Goal: Book appointment/travel/reservation

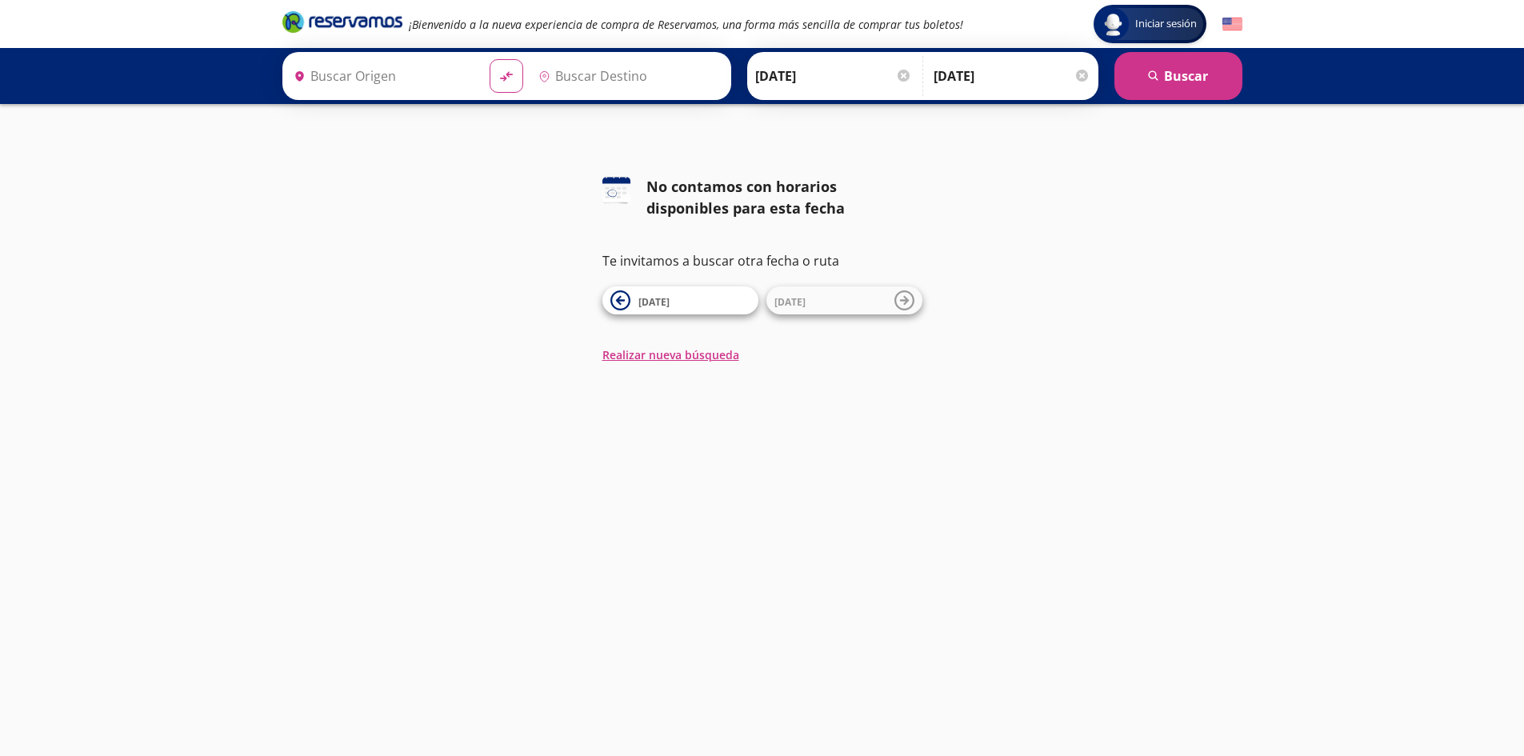
type input "[PERSON_NAME] de Querétaro, [GEOGRAPHIC_DATA]"
type input "[PERSON_NAME][GEOGRAPHIC_DATA][PERSON_NAME], [GEOGRAPHIC_DATA]"
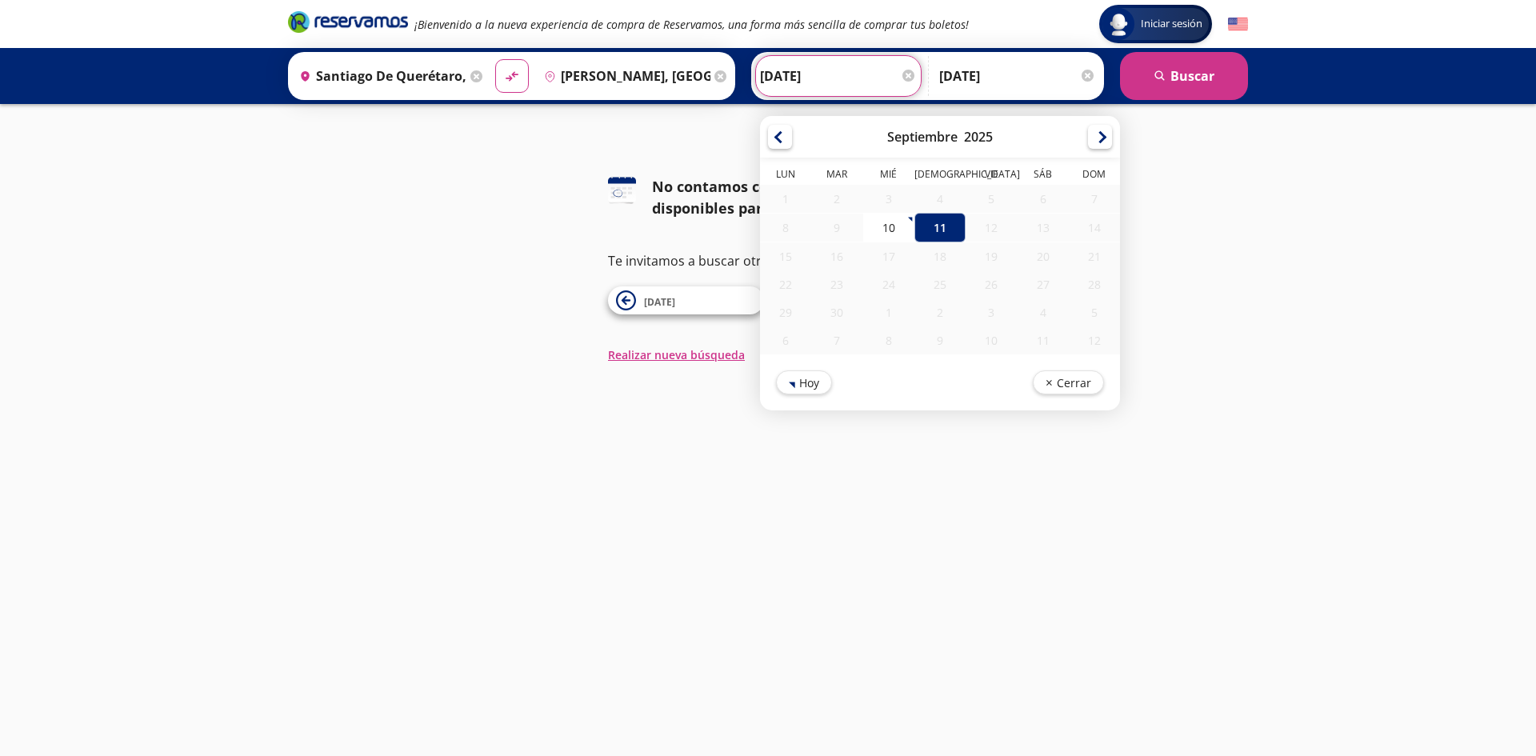
click at [829, 86] on input "11-Sep-25" at bounding box center [838, 76] width 157 height 40
click at [988, 242] on td "12" at bounding box center [990, 228] width 51 height 30
click at [880, 241] on div "10" at bounding box center [888, 228] width 51 height 30
type input "10-Sep-25"
click at [849, 86] on input "10-Sep-25" at bounding box center [838, 76] width 157 height 40
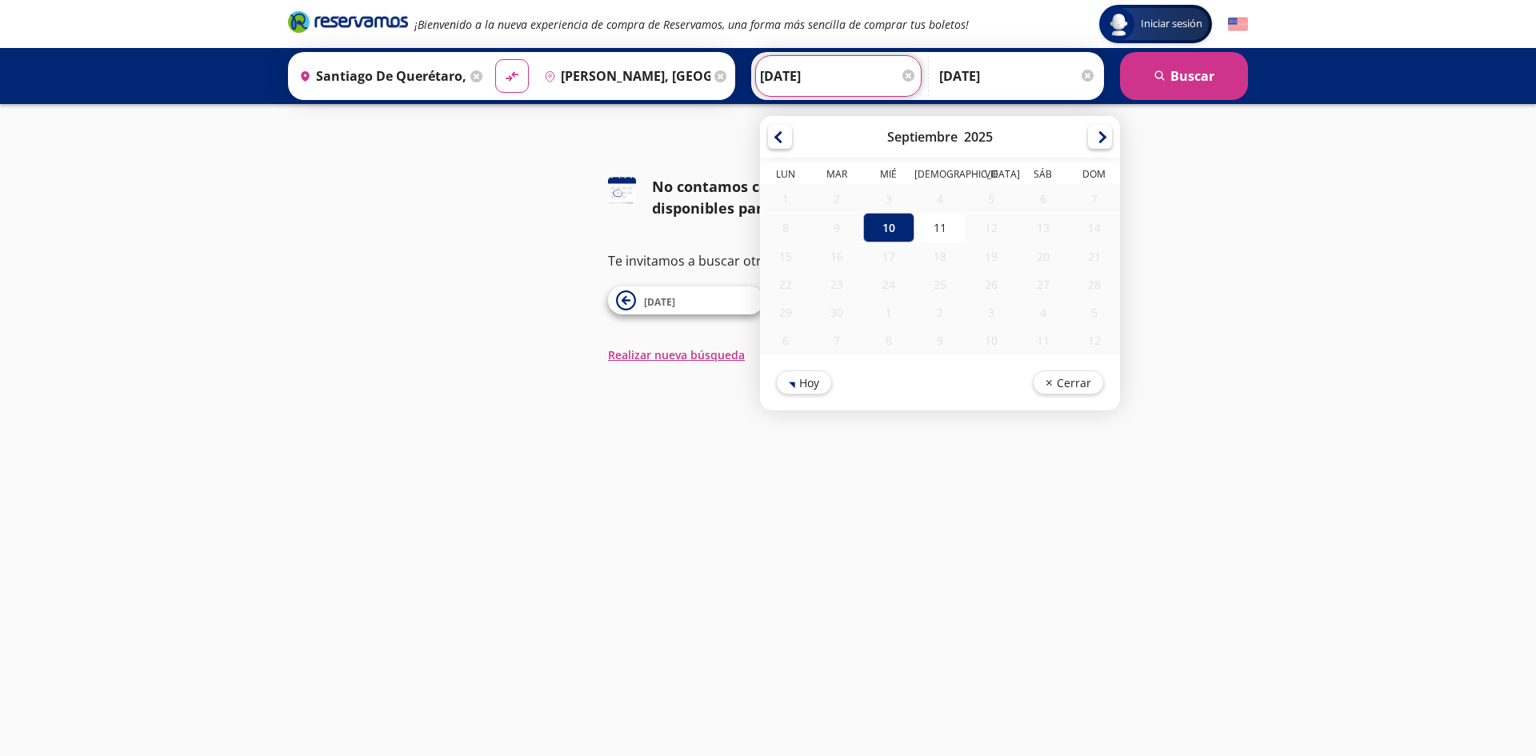
click at [966, 226] on div "12" at bounding box center [990, 228] width 51 height 28
click at [525, 34] on div "¡Bienvenido a la nueva experiencia de compra de Reservamos, una forma más senci…" at bounding box center [628, 24] width 681 height 29
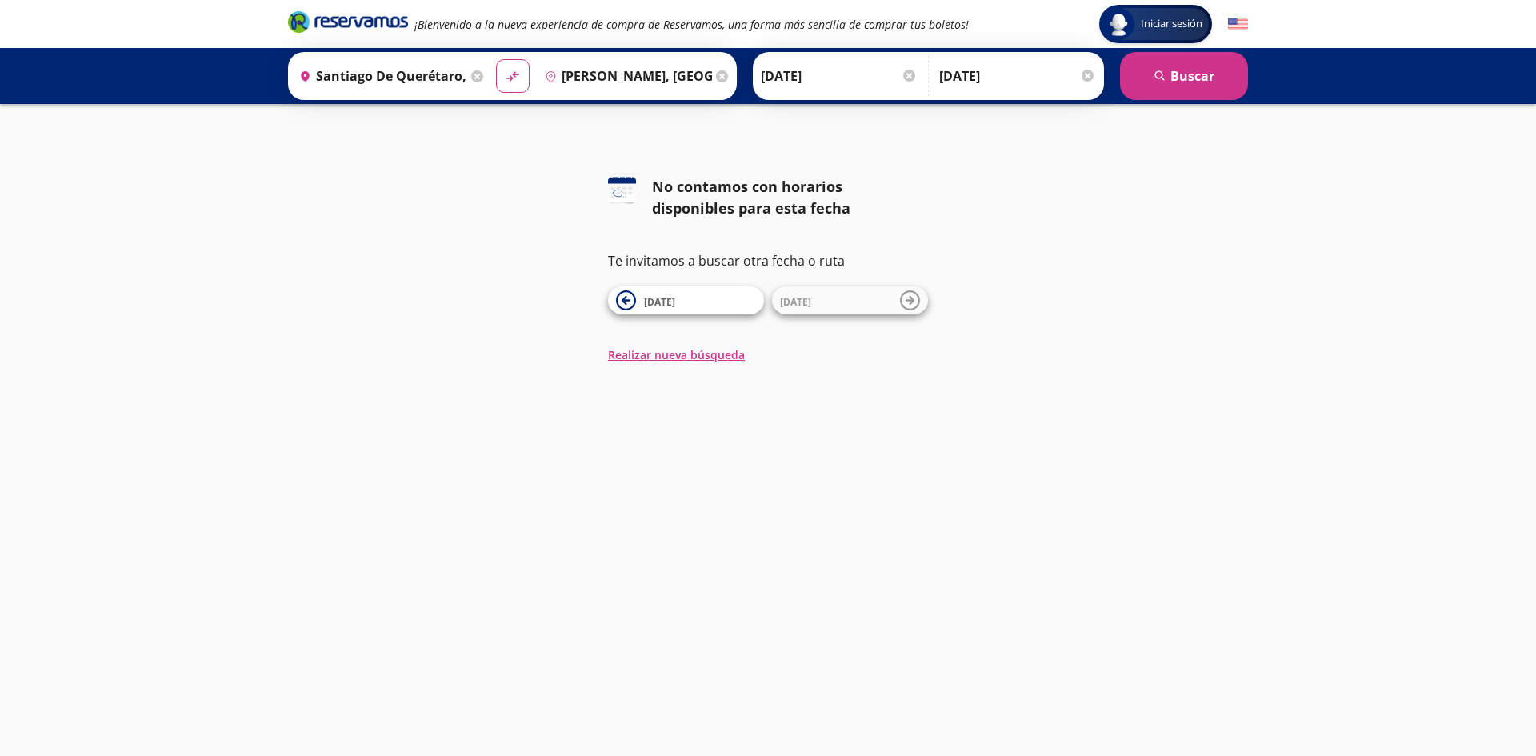
click at [379, 270] on div "126 No contamos con horarios disponibles para esta fecha Te invitamos a buscar …" at bounding box center [768, 269] width 1536 height 187
click at [720, 358] on button "Realizar nueva búsqueda" at bounding box center [676, 354] width 137 height 17
